Goal: Transaction & Acquisition: Obtain resource

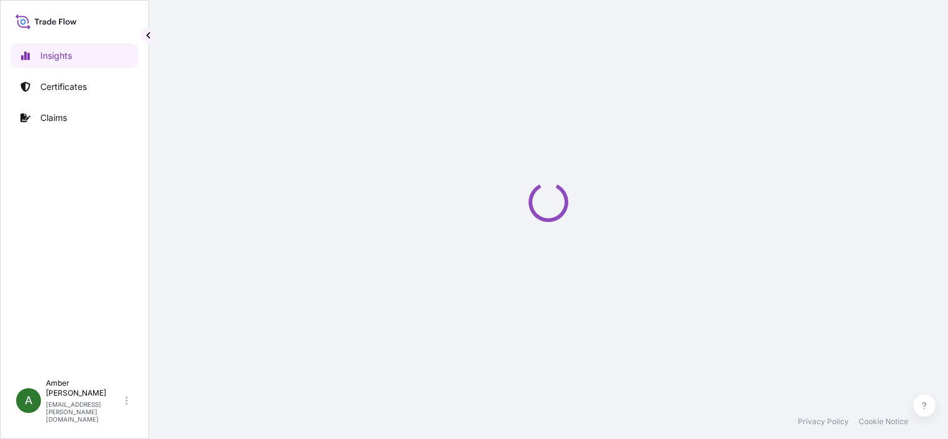
select select "2025"
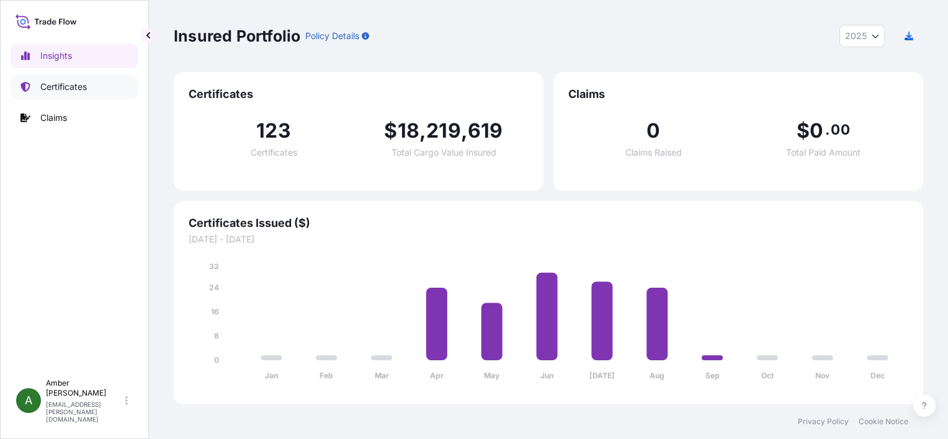
click at [71, 86] on p "Certificates" at bounding box center [63, 87] width 47 height 12
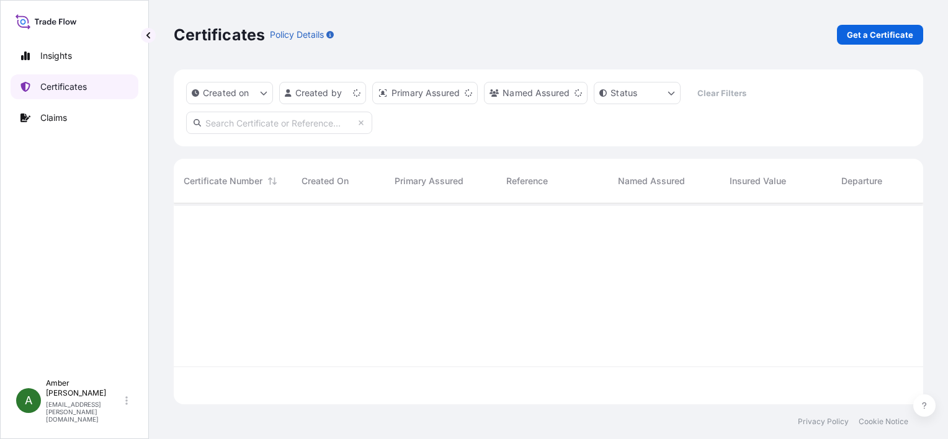
scroll to position [199, 739]
click at [867, 37] on p "Get a Certificate" at bounding box center [880, 35] width 66 height 12
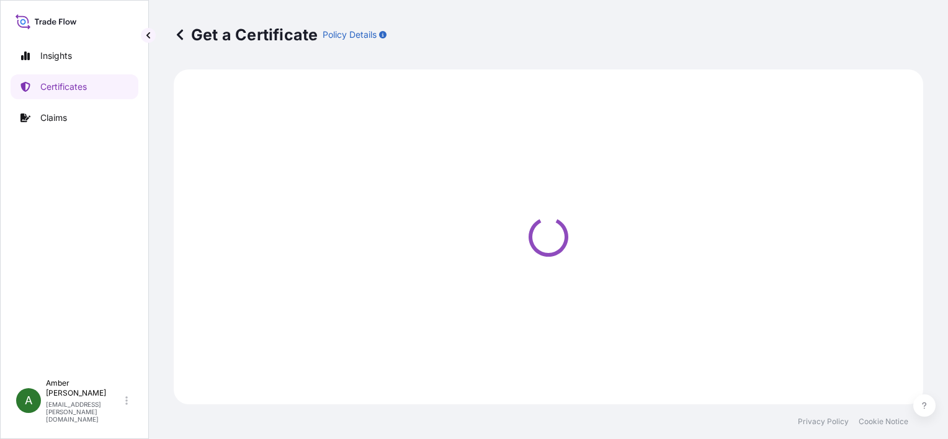
select select "Ocean Vessel"
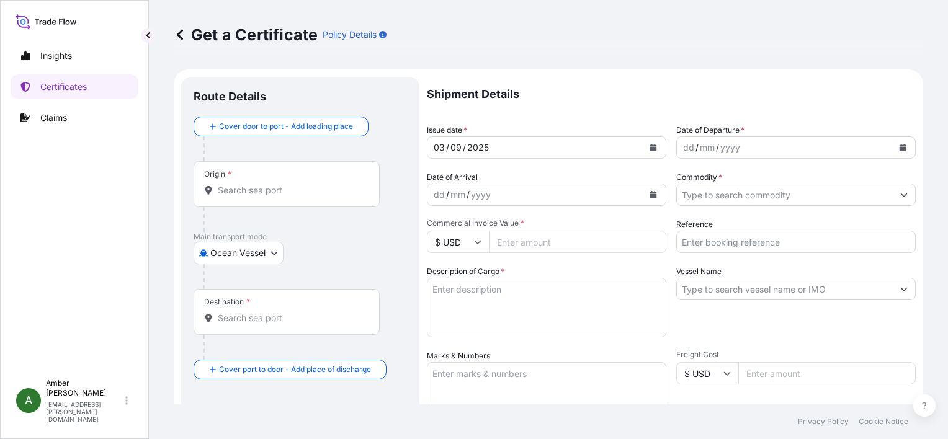
click at [261, 194] on input "Origin *" at bounding box center [291, 190] width 146 height 12
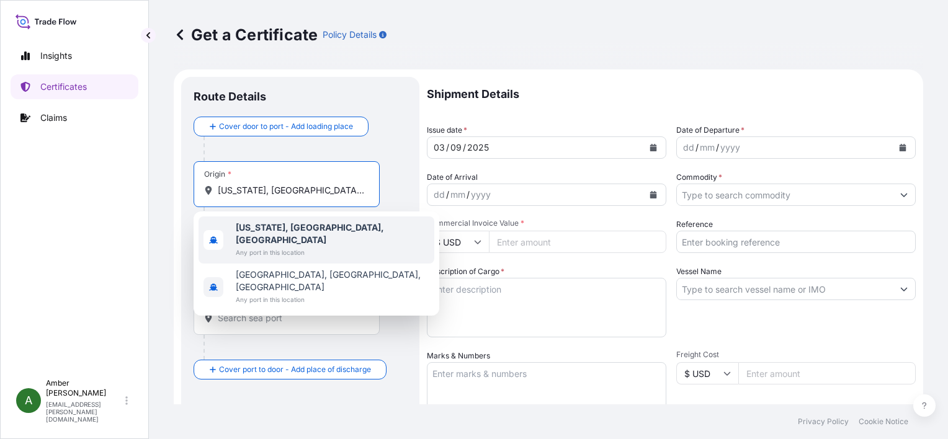
click at [279, 225] on b "[US_STATE], [GEOGRAPHIC_DATA], [GEOGRAPHIC_DATA]" at bounding box center [310, 233] width 148 height 23
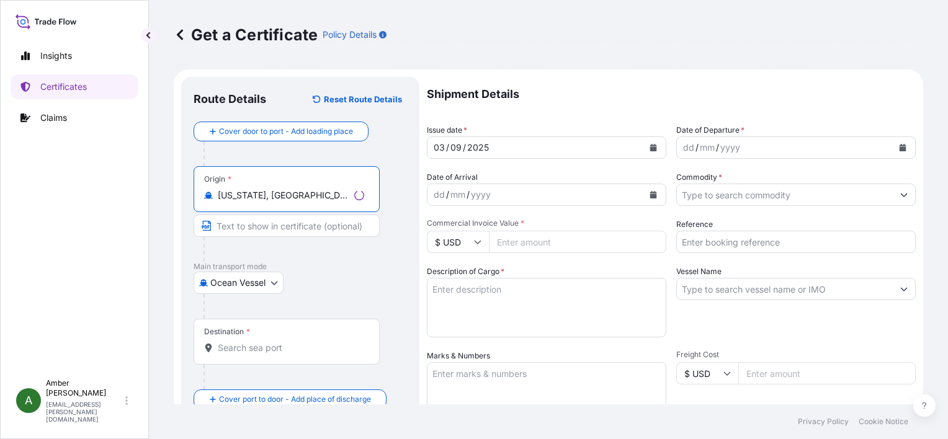
type input "[US_STATE], [GEOGRAPHIC_DATA], [GEOGRAPHIC_DATA]"
click at [239, 349] on input "Destination *" at bounding box center [291, 348] width 146 height 12
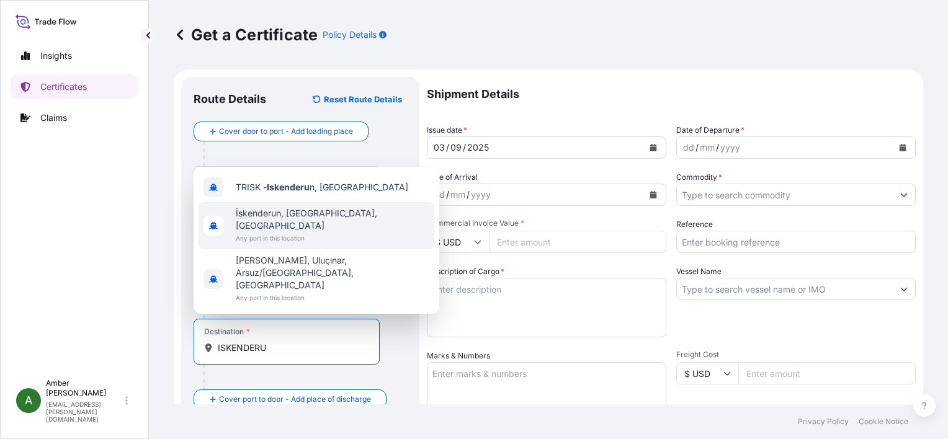
click at [298, 232] on span "İskenderun, [GEOGRAPHIC_DATA], [GEOGRAPHIC_DATA]" at bounding box center [333, 219] width 194 height 25
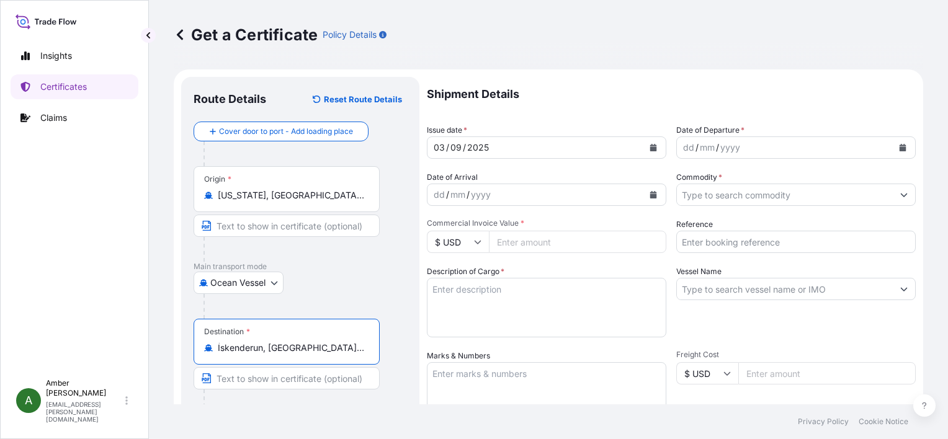
type input "İskenderun, [GEOGRAPHIC_DATA], [GEOGRAPHIC_DATA]"
click at [900, 147] on icon "Calendar" at bounding box center [903, 147] width 7 height 7
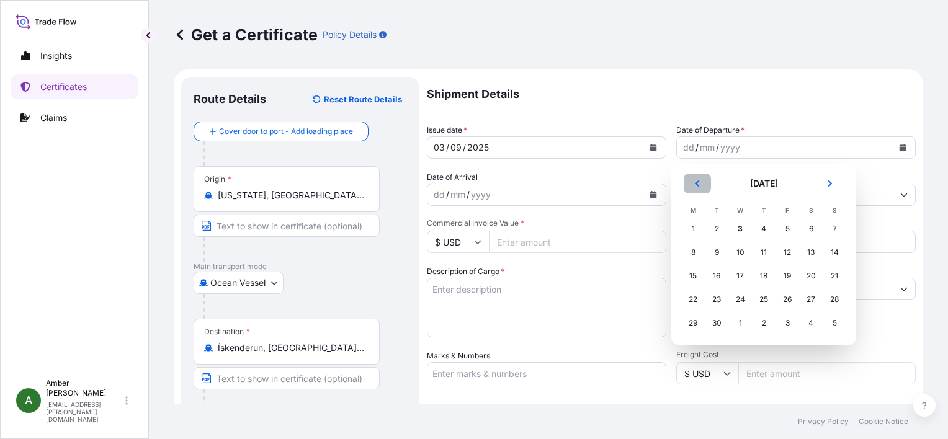
click at [693, 185] on button "Previous" at bounding box center [697, 184] width 27 height 20
click at [765, 323] on div "28" at bounding box center [763, 323] width 22 height 22
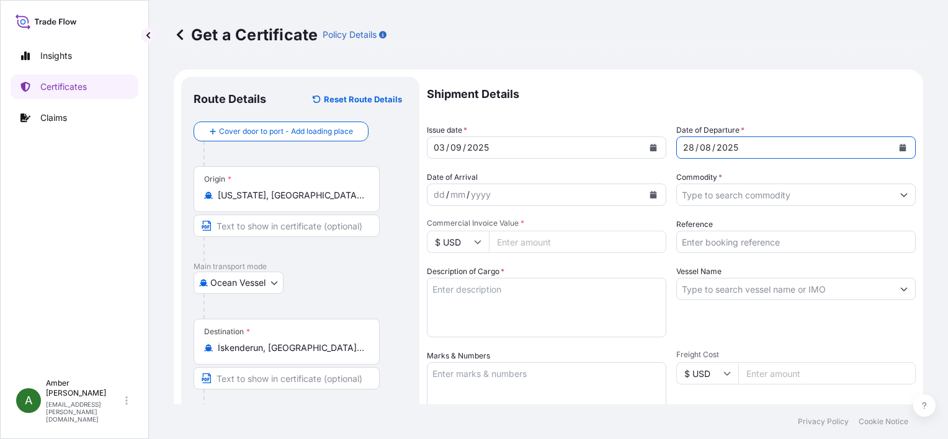
click at [650, 195] on icon "Calendar" at bounding box center [653, 194] width 7 height 7
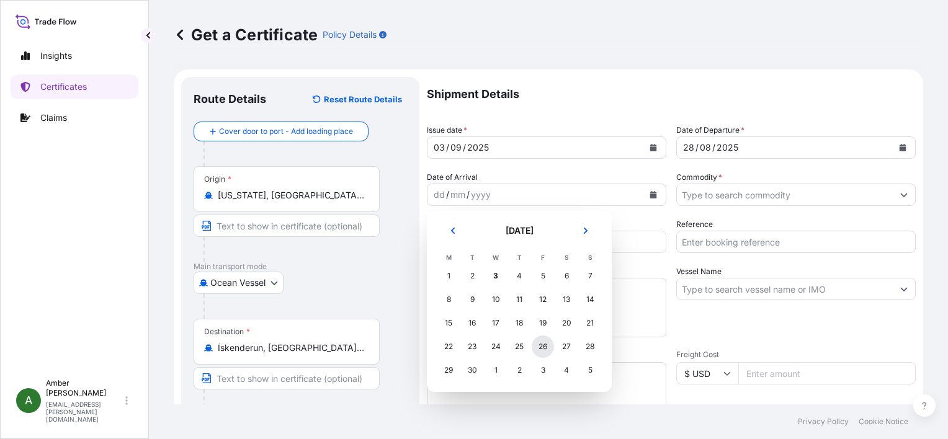
click at [546, 347] on div "26" at bounding box center [543, 347] width 22 height 22
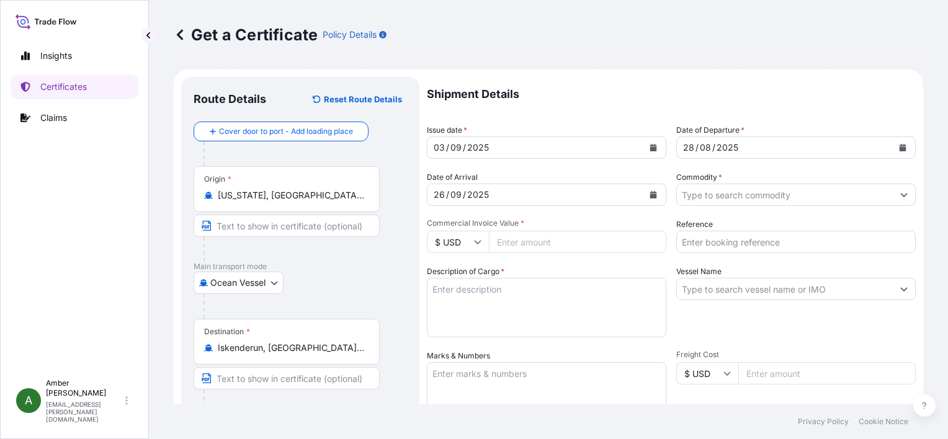
click at [737, 239] on input "Reference" at bounding box center [795, 242] width 239 height 22
paste input "RICFDM861600"
type input "RICFDM861600"
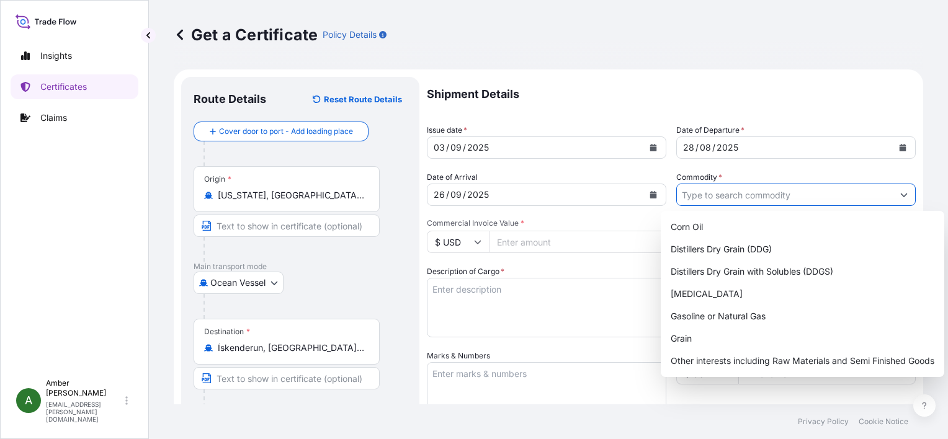
click at [740, 194] on input "Commodity *" at bounding box center [785, 195] width 216 height 22
click at [757, 270] on div "Distillers Dry Grain with Solubles (DDGS)" at bounding box center [803, 272] width 274 height 22
type input "Distillers Dry Grain with Solubles (DDGS)"
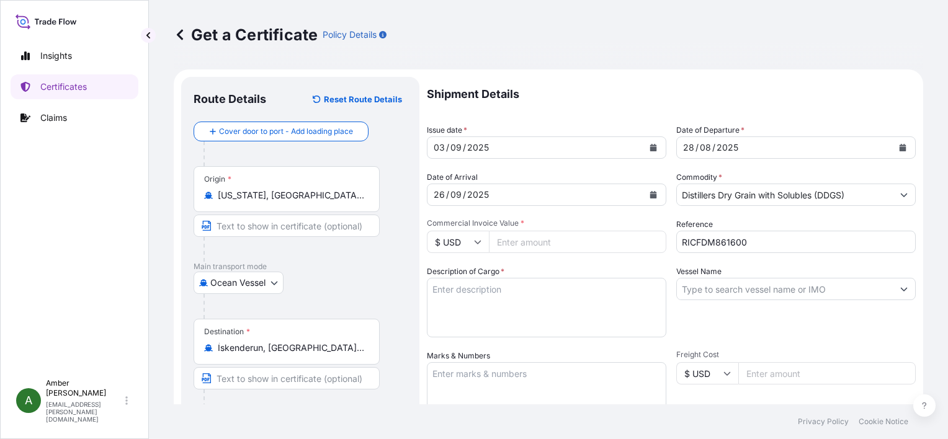
click at [547, 241] on input "Commercial Invoice Value *" at bounding box center [577, 242] width 177 height 22
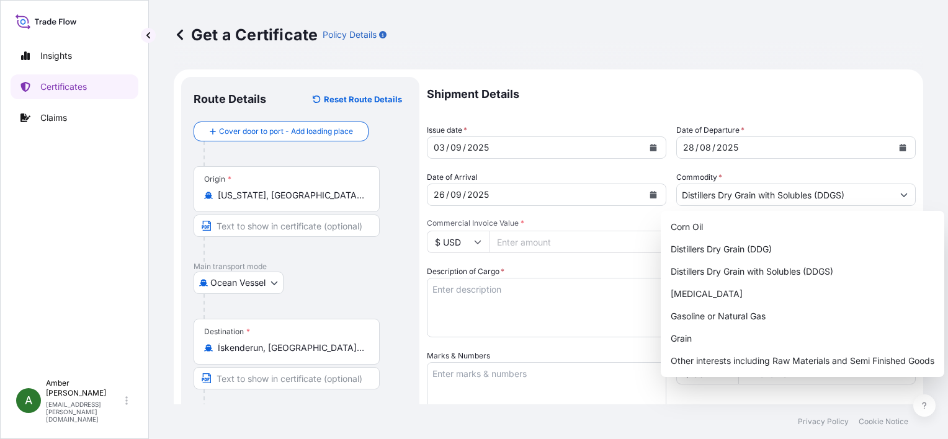
paste input "192143.47"
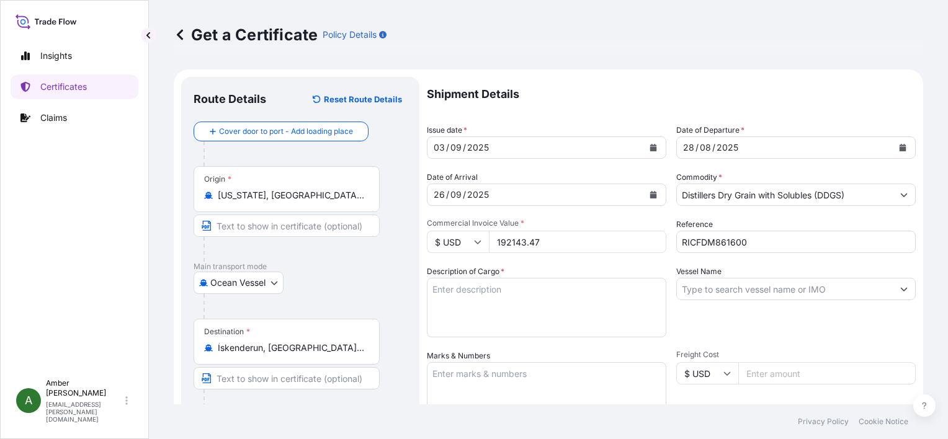
type input "192143.47"
click at [556, 268] on div "Description of Cargo *" at bounding box center [546, 302] width 239 height 72
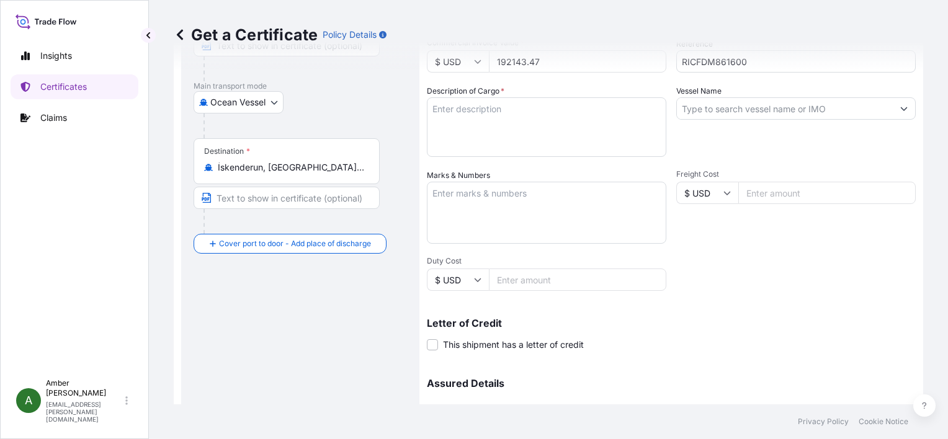
scroll to position [186, 0]
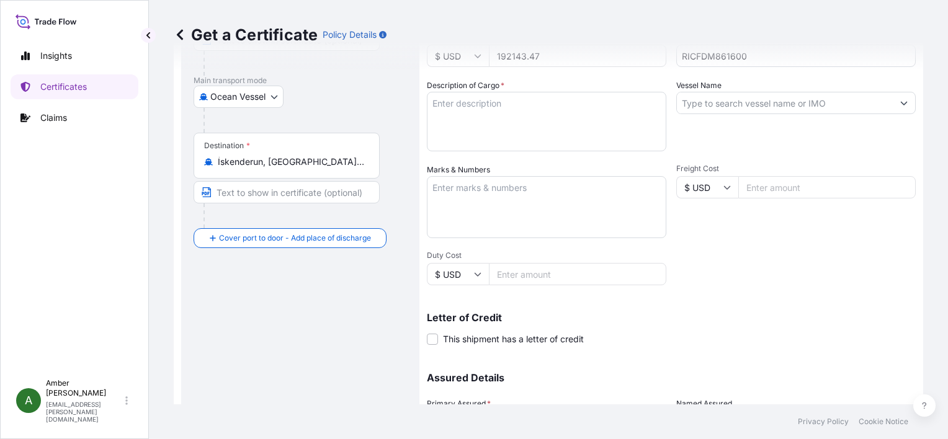
click at [745, 104] on input "Vessel Name" at bounding box center [785, 103] width 216 height 22
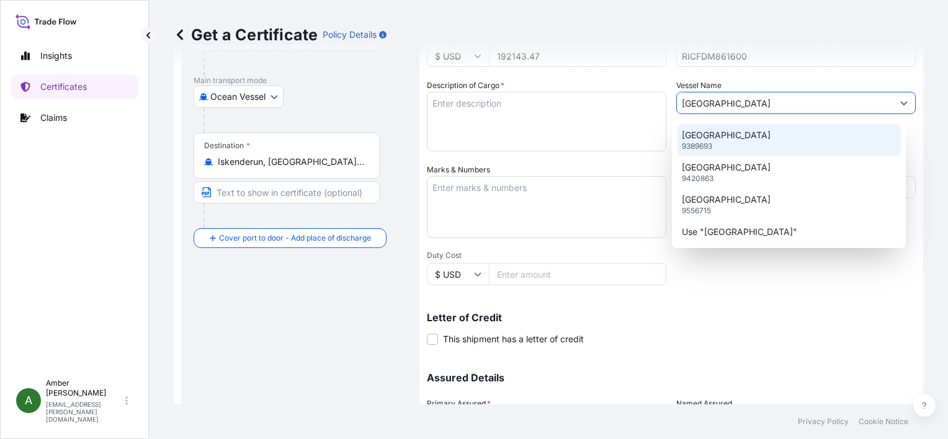
click at [744, 136] on div "KINGSTON 9389693" at bounding box center [789, 140] width 224 height 32
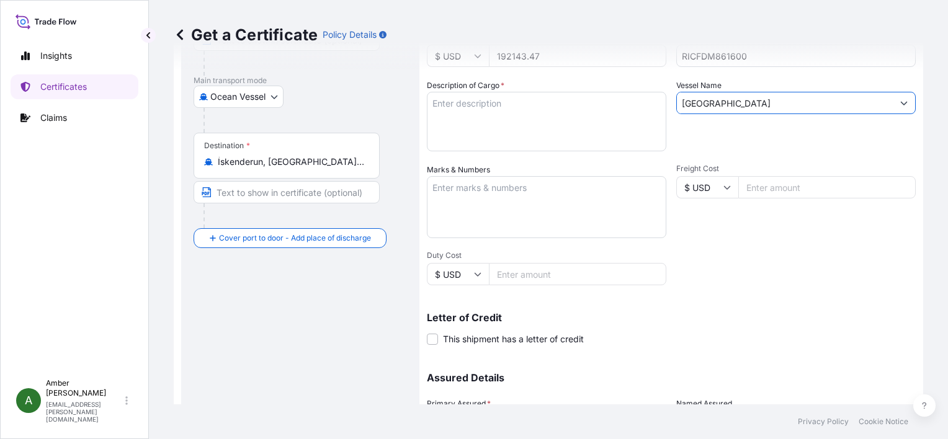
type input "[GEOGRAPHIC_DATA]"
click at [494, 204] on textarea "Marks & Numbers" at bounding box center [546, 207] width 239 height 62
paste textarea "DISTILLERS DRIED GRAINS WITH SOLUBLES TOTAL WEIGHT (MTS): 846.447 FREIGHT PREPA…"
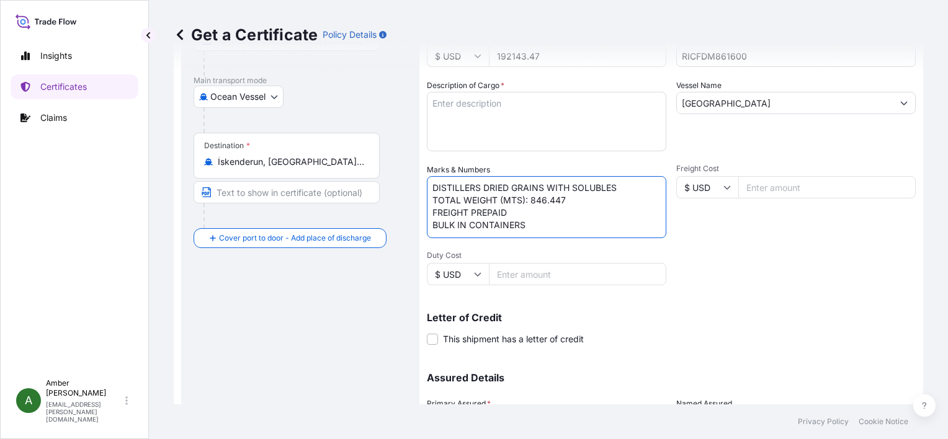
scroll to position [5, 0]
click at [514, 228] on textarea "DISTILLERS DRIED GRAINS WITH SOLUBLES TOTAL WEIGHT (MTS): 846.447 FREIGHT PREPA…" at bounding box center [546, 207] width 239 height 62
paste textarea "X20250818903844"
type textarea "DISTILLERS DRIED GRAINS WITH SOLUBLES TOTAL WEIGHT (MTS): 846.447 FREIGHT PREPA…"
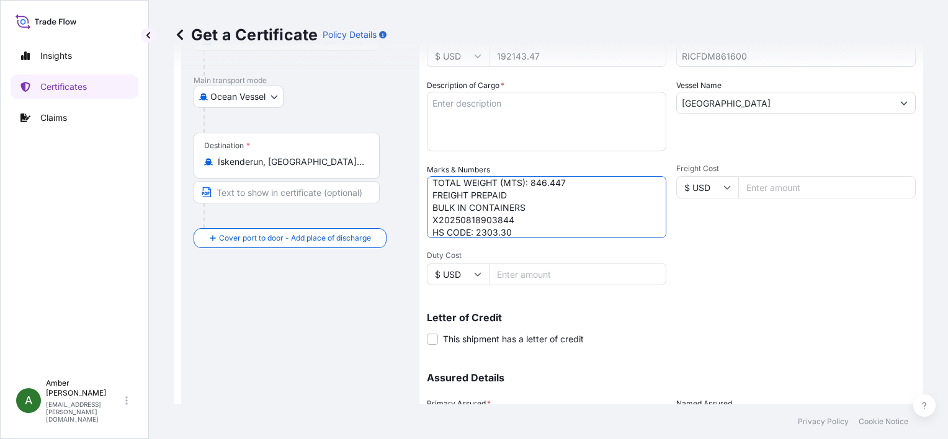
click at [869, 283] on div "Shipment Details Issue date * [DATE] Date of Departure * [DATE] Date of Arrival…" at bounding box center [671, 186] width 489 height 591
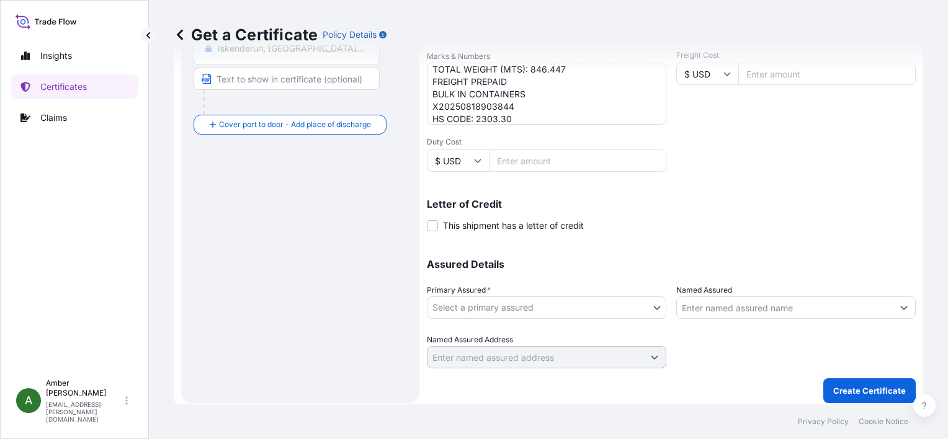
scroll to position [305, 0]
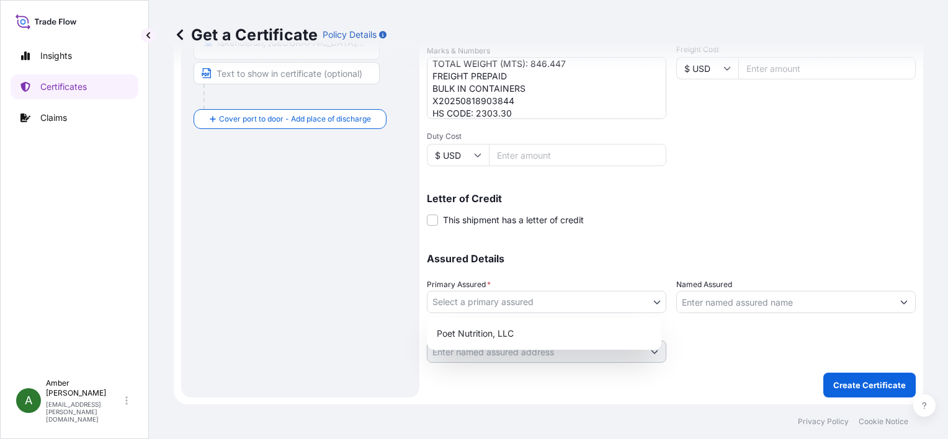
click at [541, 301] on body "Insights Certificates Claims A [PERSON_NAME] [PERSON_NAME][EMAIL_ADDRESS][PERSO…" at bounding box center [474, 219] width 948 height 439
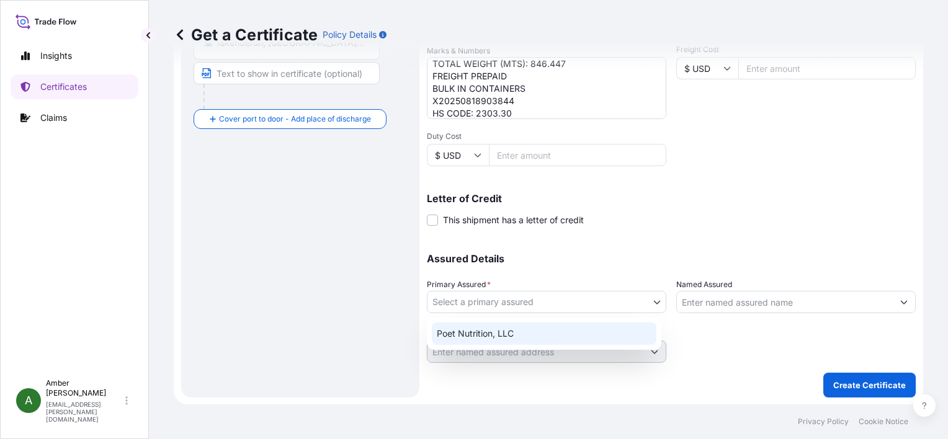
click at [519, 333] on div "Poet Nutrition, LLC" at bounding box center [544, 334] width 225 height 22
select select "31546"
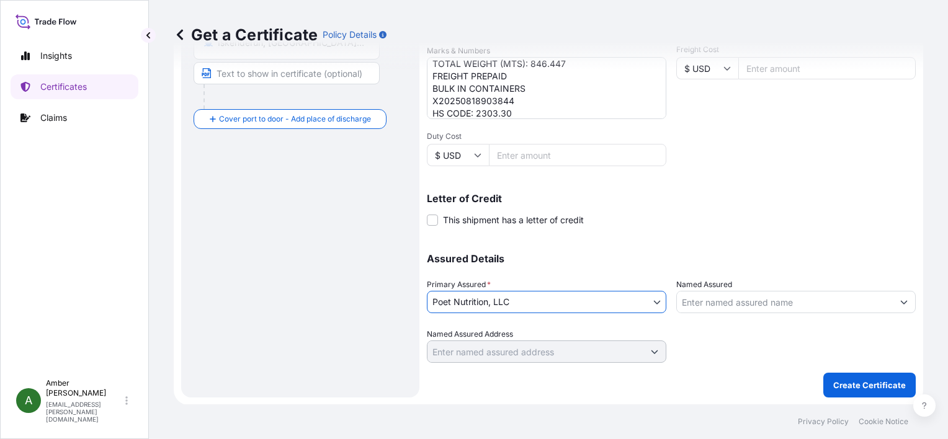
click at [749, 300] on input "Named Assured" at bounding box center [785, 302] width 216 height 22
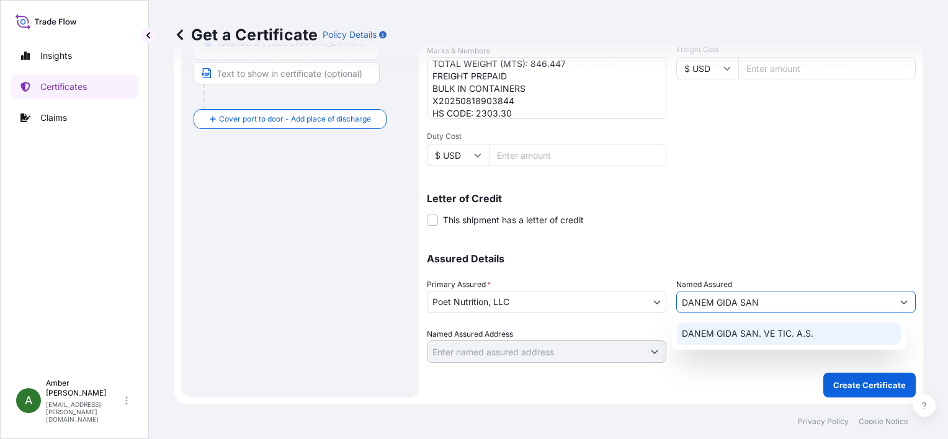
click at [738, 334] on span "DANEM GIDA SAN. VE TIC. A.S." at bounding box center [748, 334] width 132 height 12
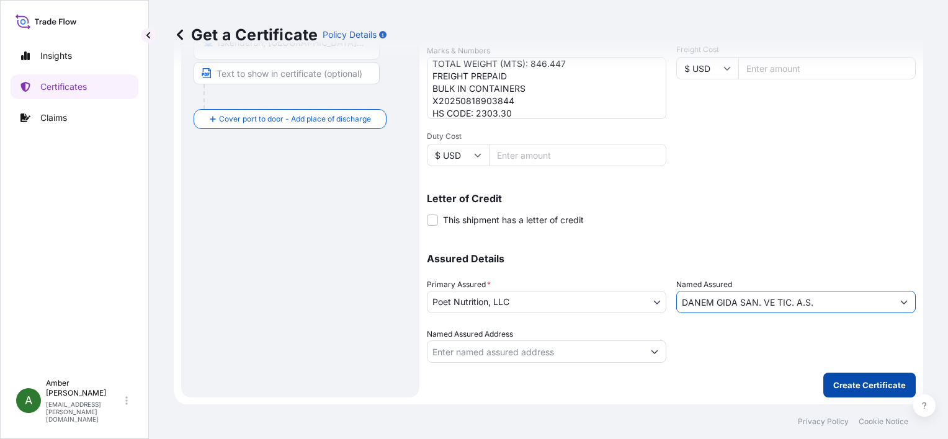
type input "DANEM GIDA SAN. VE TIC. A.S."
click at [870, 385] on p "Create Certificate" at bounding box center [869, 385] width 73 height 12
click at [861, 382] on p "Create Certificate" at bounding box center [869, 385] width 73 height 12
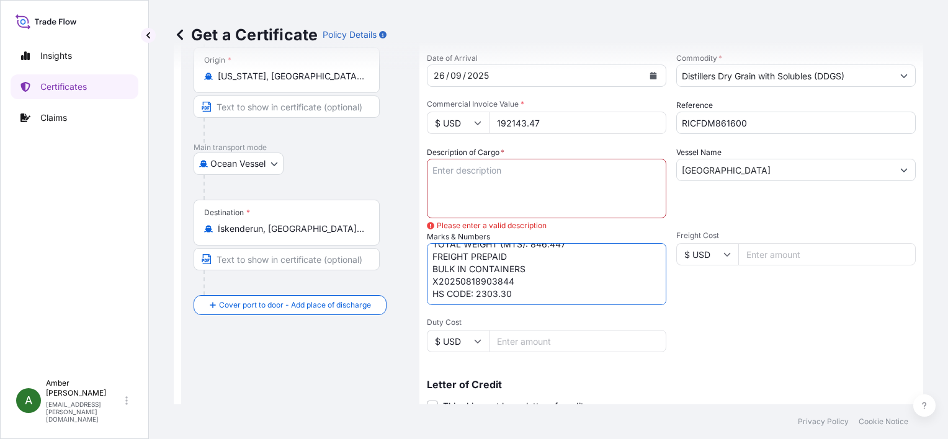
scroll to position [0, 0]
drag, startPoint x: 514, startPoint y: 293, endPoint x: 419, endPoint y: 238, distance: 109.6
click at [419, 238] on form "Route Details Reset Route Details Cover door to port - Add loading place Place …" at bounding box center [548, 270] width 749 height 641
click at [464, 174] on textarea "Description of Cargo *" at bounding box center [546, 189] width 239 height 60
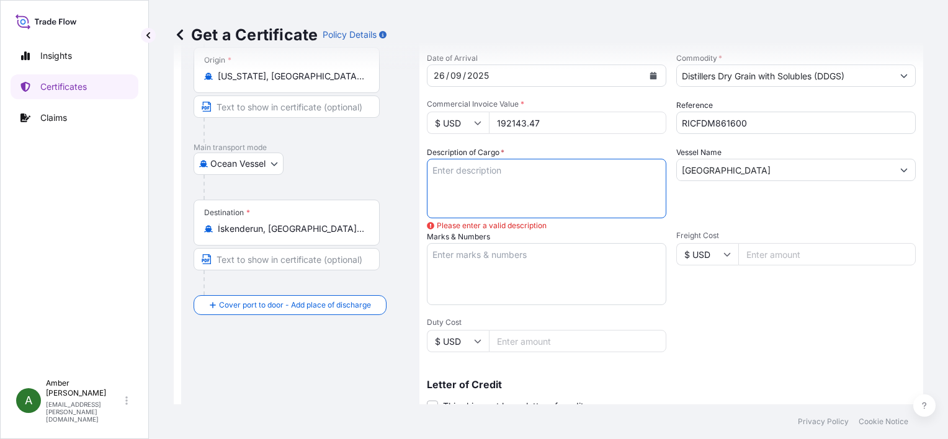
paste textarea "DISTILLERS DRIED GRAINS WITH SOLUBLES TOTAL WEIGHT (MTS): 846.447 FREIGHT PREPA…"
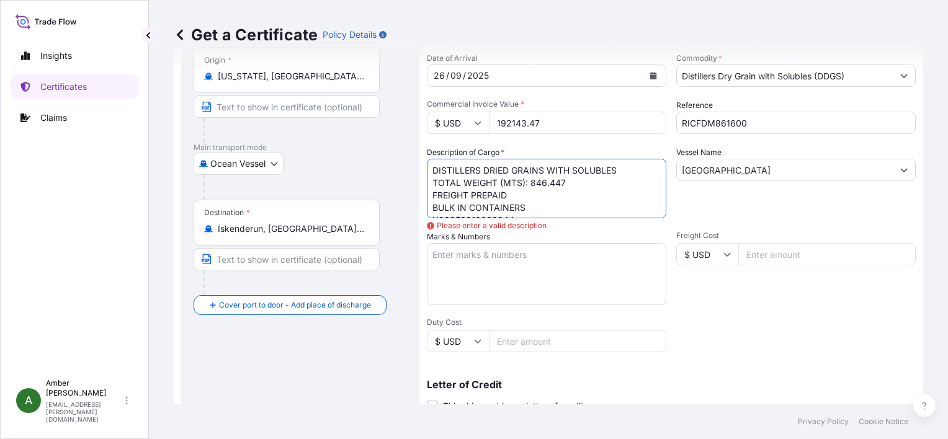
scroll to position [20, 0]
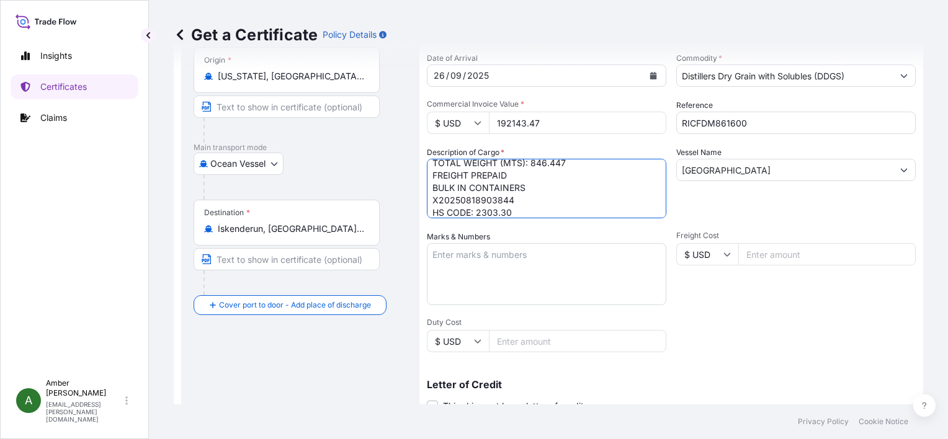
type textarea "DISTILLERS DRIED GRAINS WITH SOLUBLES TOTAL WEIGHT (MTS): 846.447 FREIGHT PREPA…"
click at [746, 325] on div "Shipment Details Issue date * [DATE] Date of Departure * [DATE] Date of Arrival…" at bounding box center [671, 253] width 489 height 591
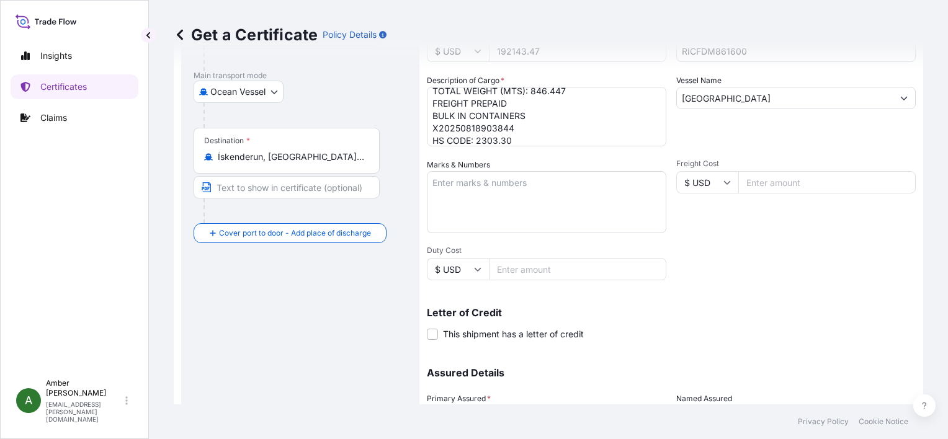
scroll to position [305, 0]
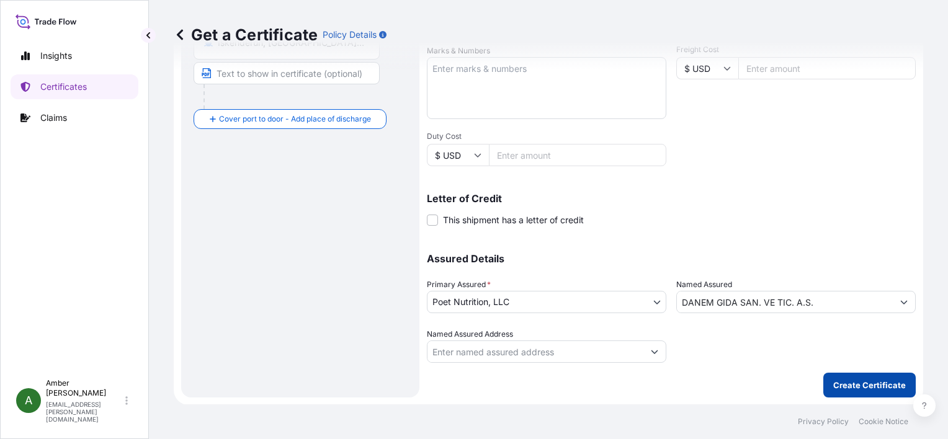
click at [851, 383] on p "Create Certificate" at bounding box center [869, 385] width 73 height 12
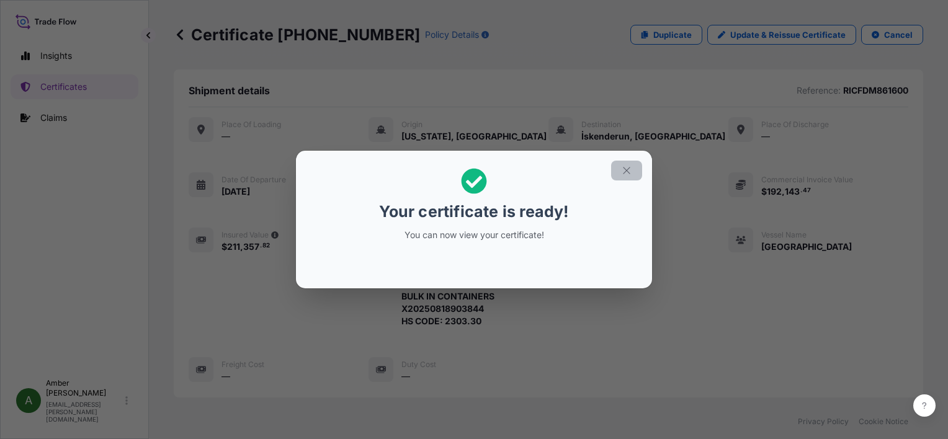
click at [627, 172] on icon "button" at bounding box center [626, 170] width 11 height 11
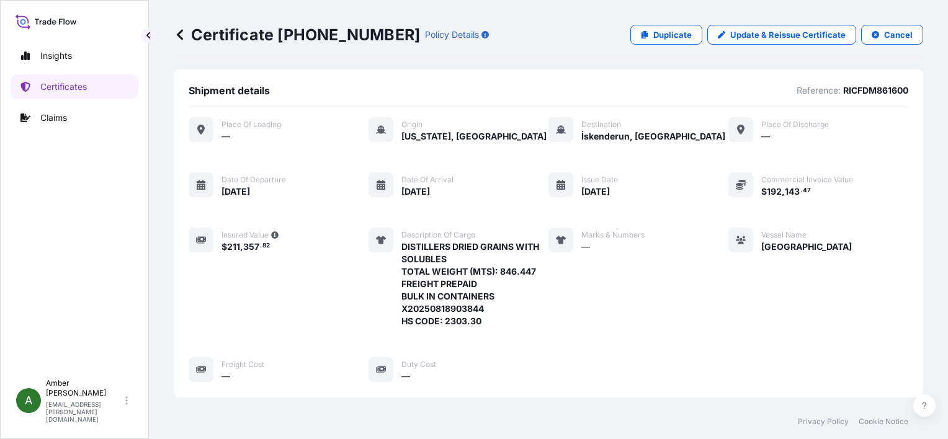
scroll to position [300, 0]
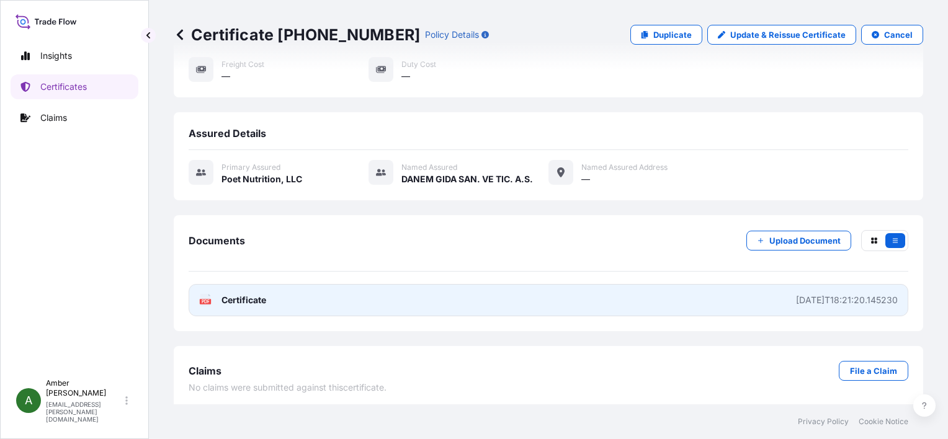
click at [228, 296] on span "Certificate" at bounding box center [243, 300] width 45 height 12
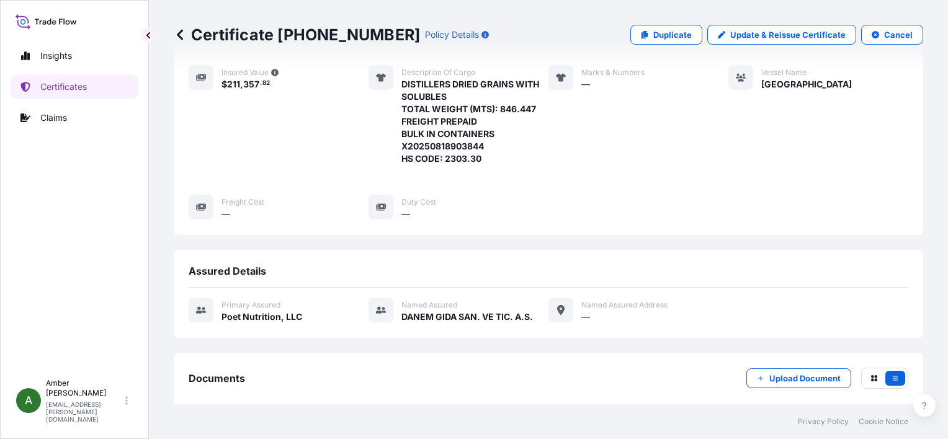
scroll to position [0, 0]
